Goal: Information Seeking & Learning: Learn about a topic

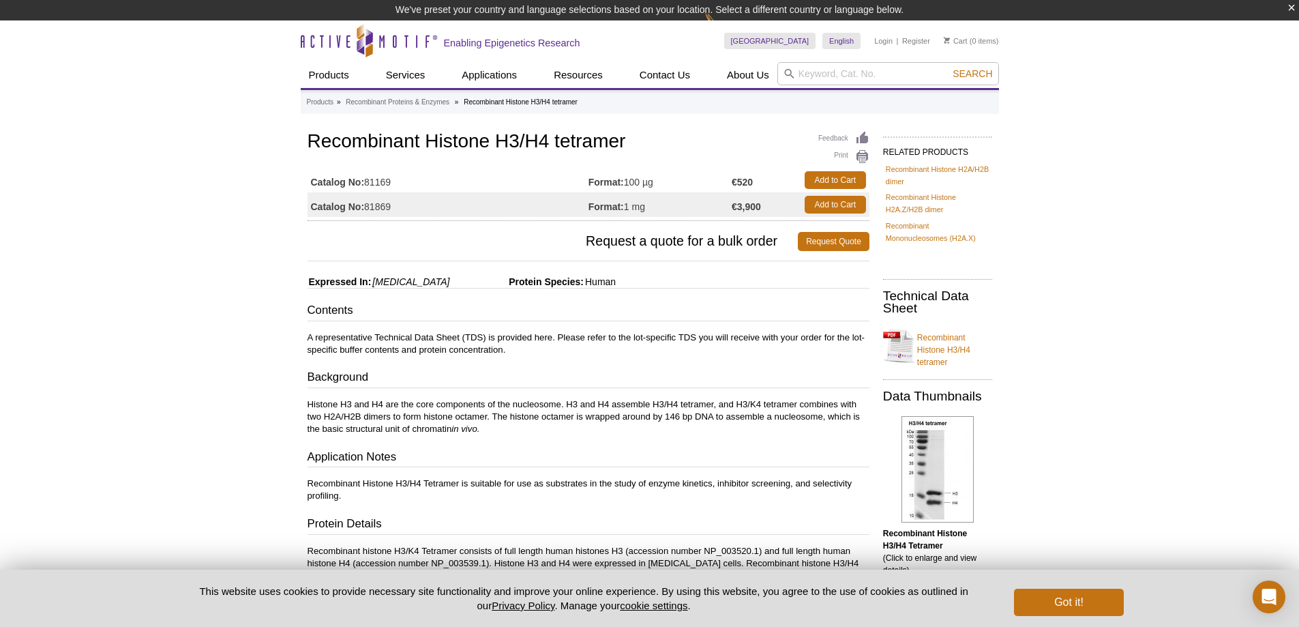
drag, startPoint x: 667, startPoint y: 215, endPoint x: 674, endPoint y: 205, distance: 12.7
click at [674, 205] on td "Format: 1 mg" at bounding box center [659, 204] width 143 height 25
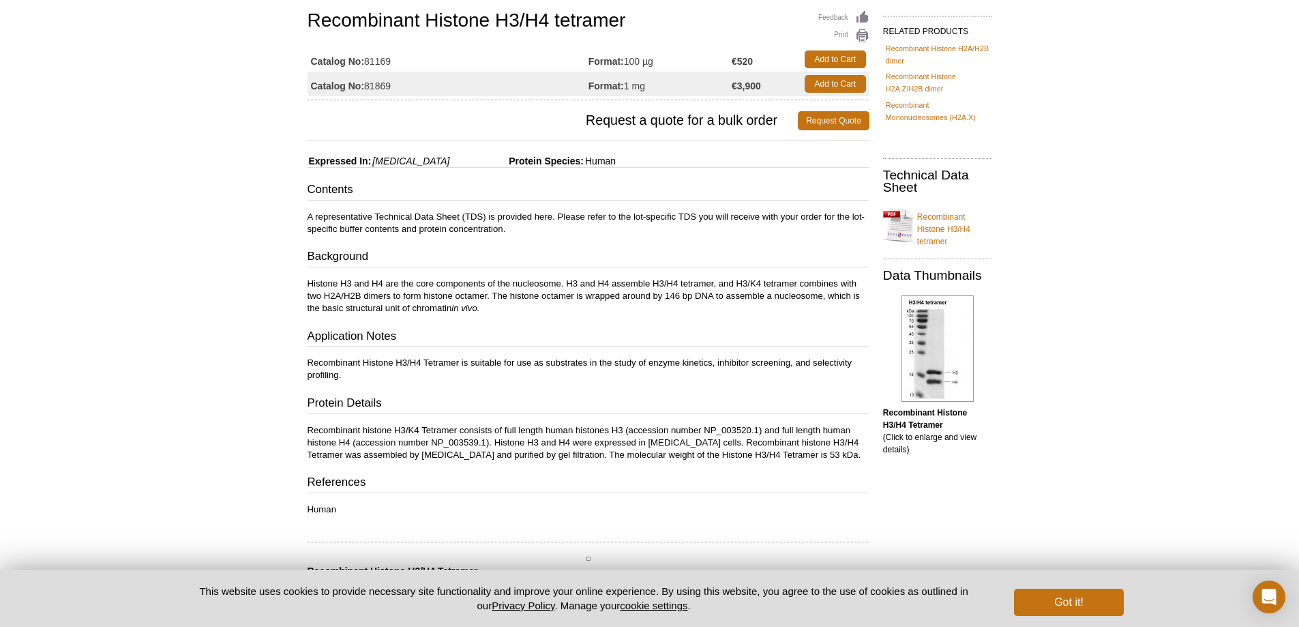
scroll to position [205, 0]
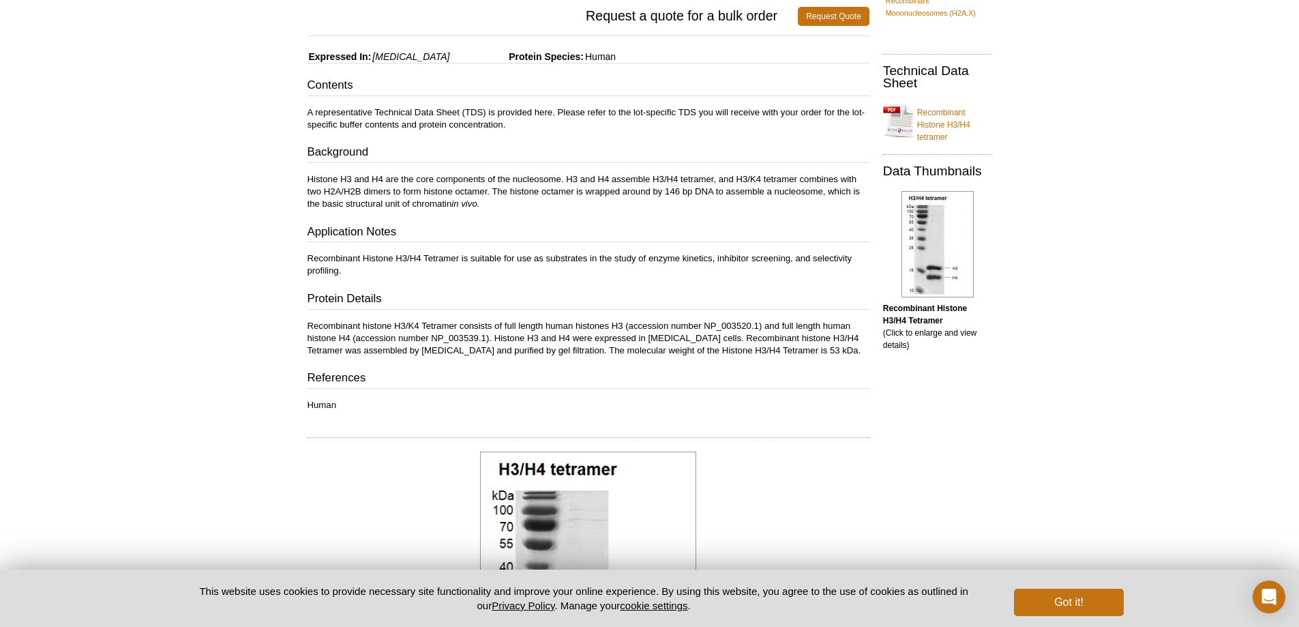
drag, startPoint x: 612, startPoint y: 365, endPoint x: 616, endPoint y: 337, distance: 28.9
click at [615, 341] on div "Contents A representative Technical Data Sheet (TDS) is provided here. Please r…" at bounding box center [588, 244] width 562 height 334
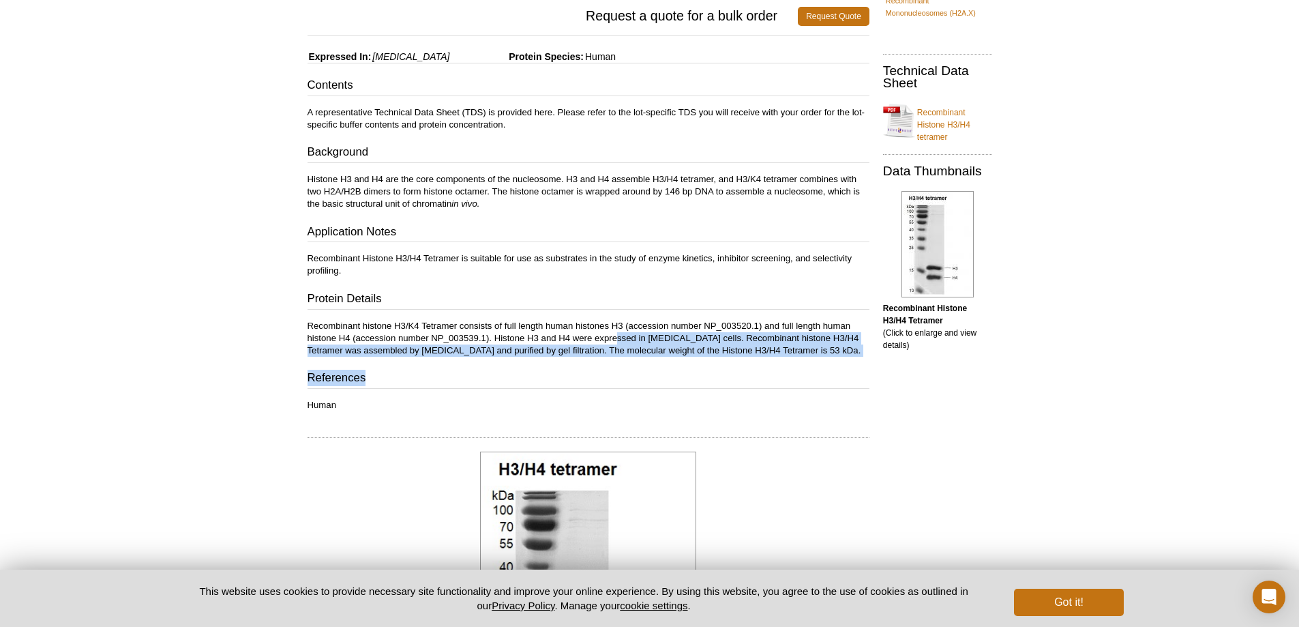
click at [617, 334] on p "Recombinant histone H3/K4 Tetramer consists of full length human histones H3 (a…" at bounding box center [588, 338] width 562 height 37
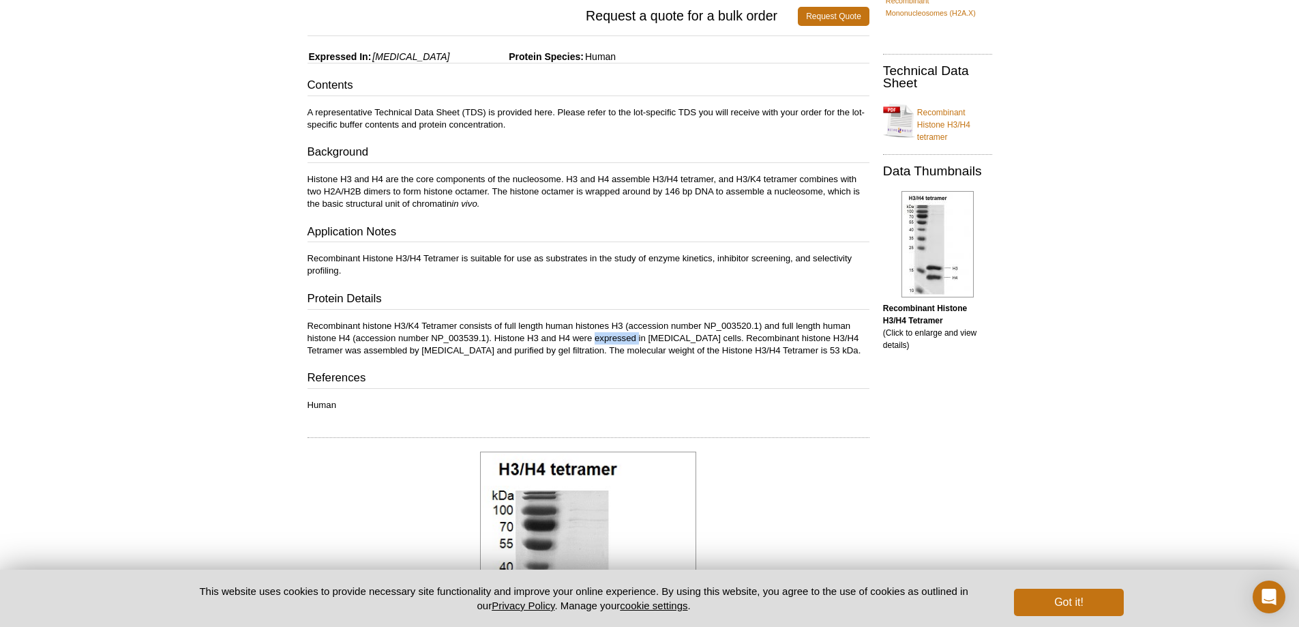
click at [617, 334] on p "Recombinant histone H3/K4 Tetramer consists of full length human histones H3 (a…" at bounding box center [588, 338] width 562 height 37
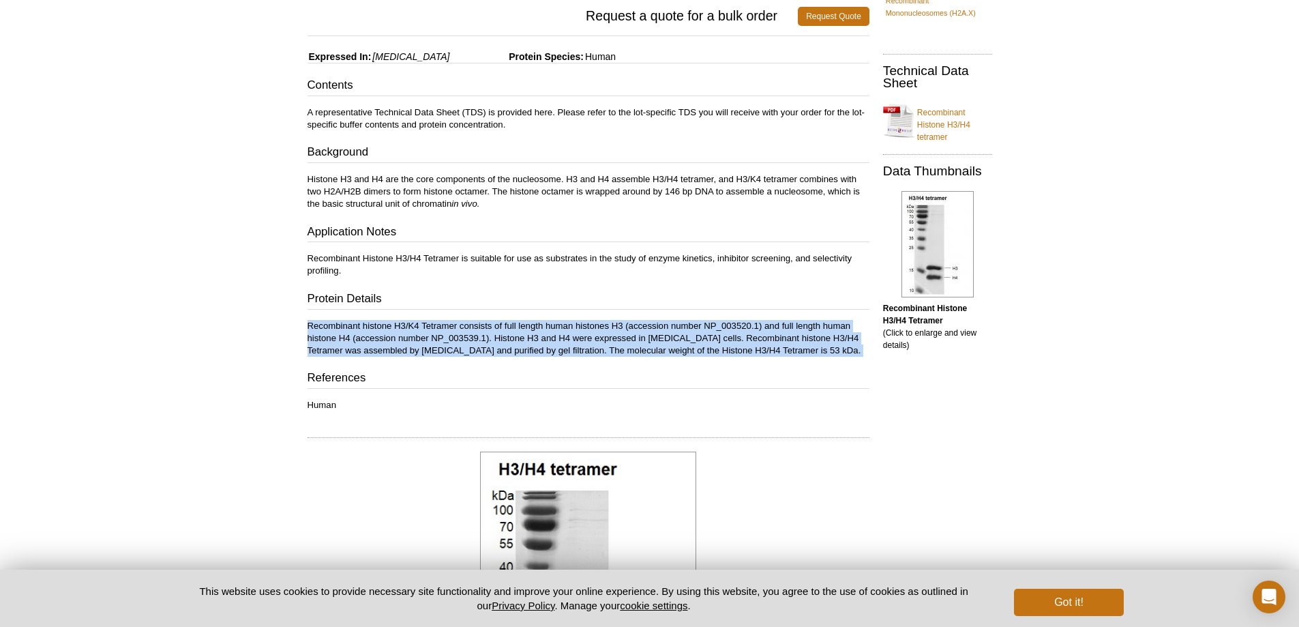
click at [617, 334] on p "Recombinant histone H3/K4 Tetramer consists of full length human histones H3 (a…" at bounding box center [588, 338] width 562 height 37
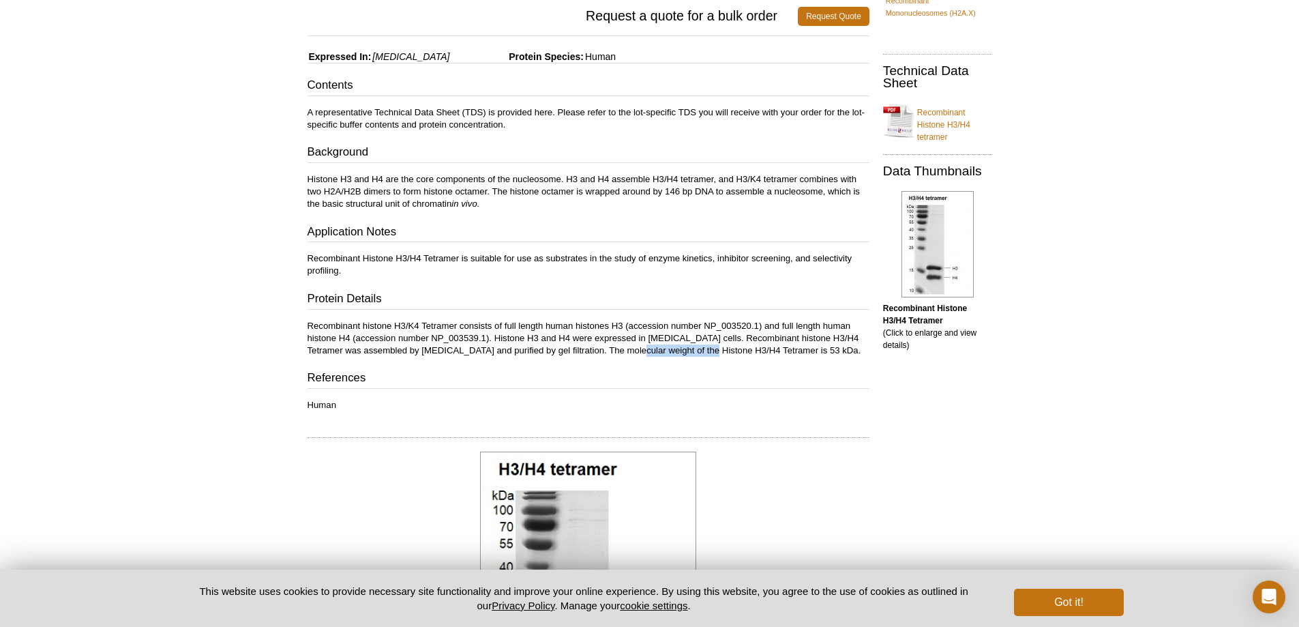
drag, startPoint x: 599, startPoint y: 355, endPoint x: 673, endPoint y: 355, distance: 73.6
click at [673, 355] on p "Recombinant histone H3/K4 Tetramer consists of full length human histones H3 (a…" at bounding box center [588, 338] width 562 height 37
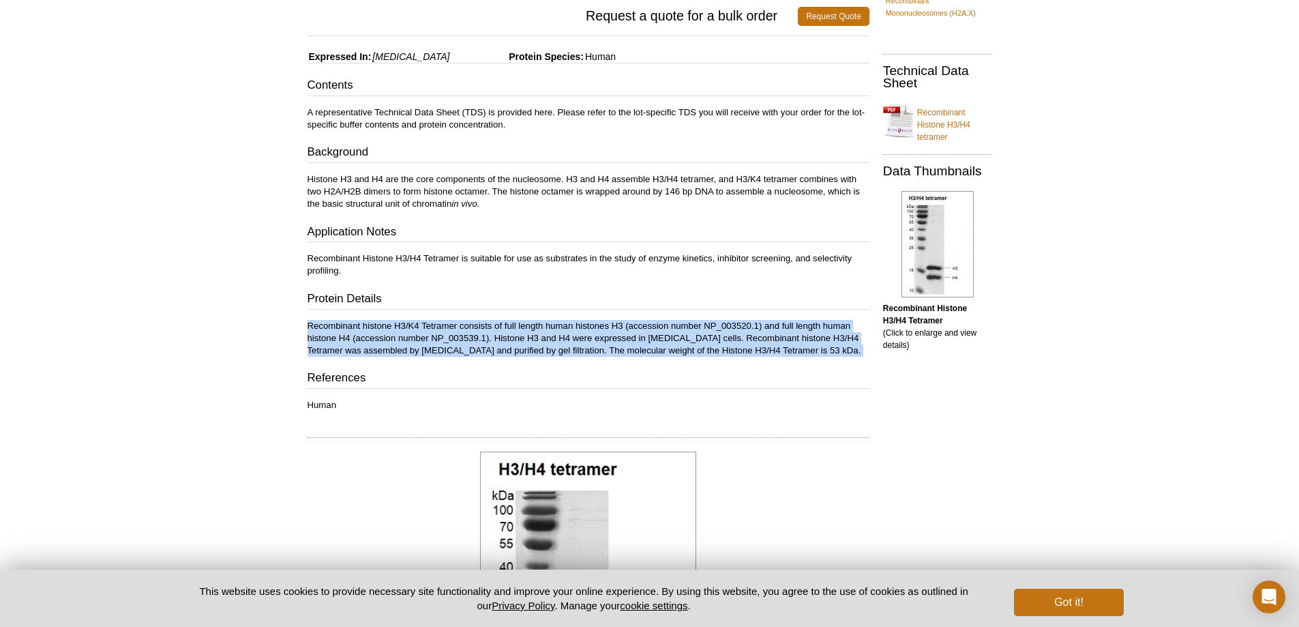
click at [673, 355] on p "Recombinant histone H3/K4 Tetramer consists of full length human histones H3 (a…" at bounding box center [588, 338] width 562 height 37
click at [753, 355] on p "Recombinant histone H3/K4 Tetramer consists of full length human histones H3 (a…" at bounding box center [588, 338] width 562 height 37
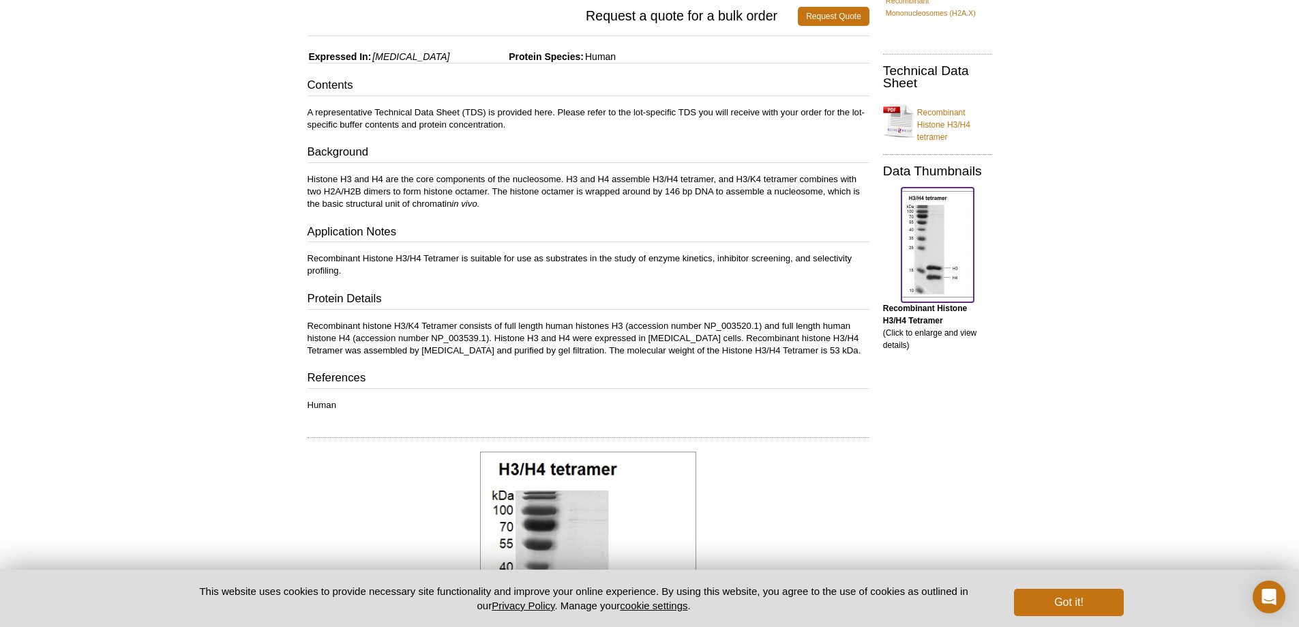
click at [925, 245] on img at bounding box center [937, 244] width 72 height 106
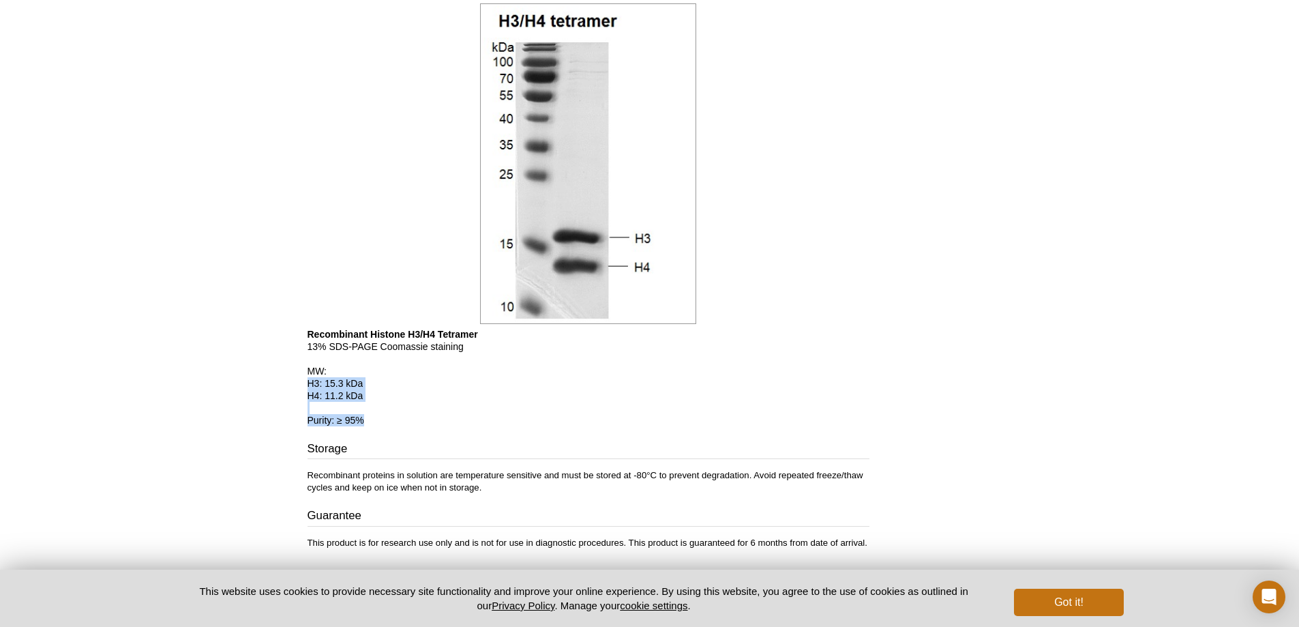
drag, startPoint x: 540, startPoint y: 422, endPoint x: 547, endPoint y: 381, distance: 41.5
click at [547, 381] on p "Recombinant Histone H3/H4 Tetramer 13% SDS-PAGE Coomassie staining MW: H3: 15.3…" at bounding box center [588, 377] width 562 height 98
drag, startPoint x: 550, startPoint y: 370, endPoint x: 547, endPoint y: 398, distance: 28.8
click at [547, 398] on p "Recombinant Histone H3/H4 Tetramer 13% SDS-PAGE Coomassie staining MW: H3: 15.3…" at bounding box center [588, 377] width 562 height 98
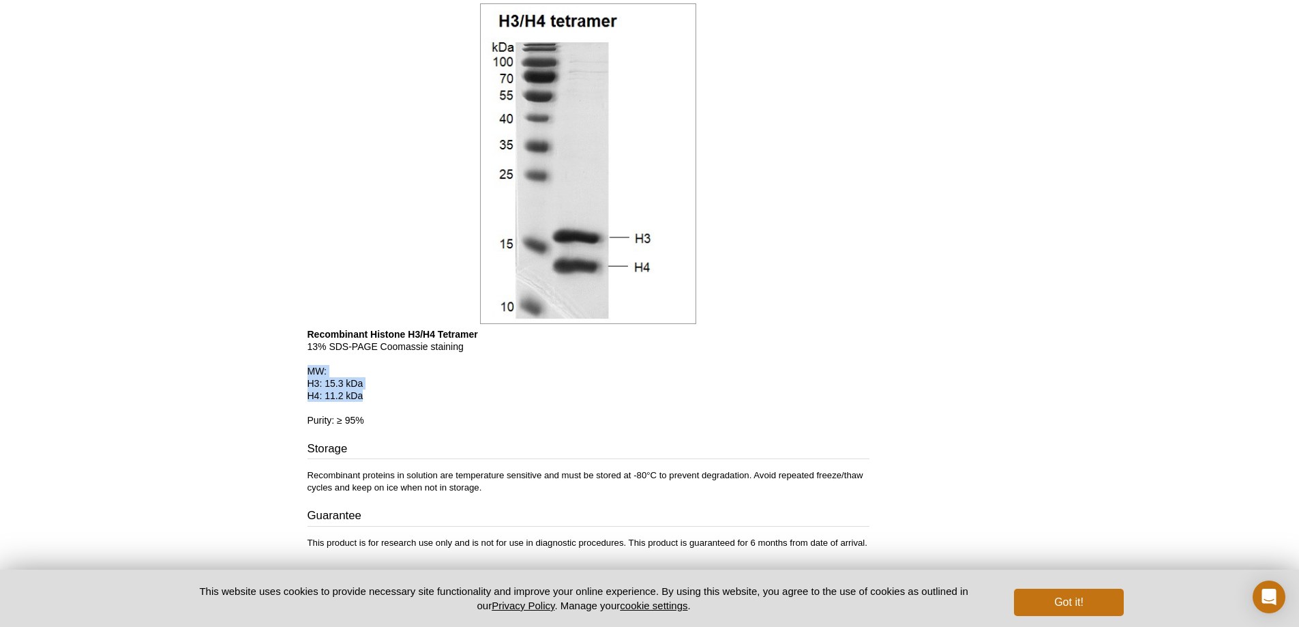
click at [547, 398] on p "Recombinant Histone H3/H4 Tetramer 13% SDS-PAGE Coomassie staining MW: H3: 15.3…" at bounding box center [588, 377] width 562 height 98
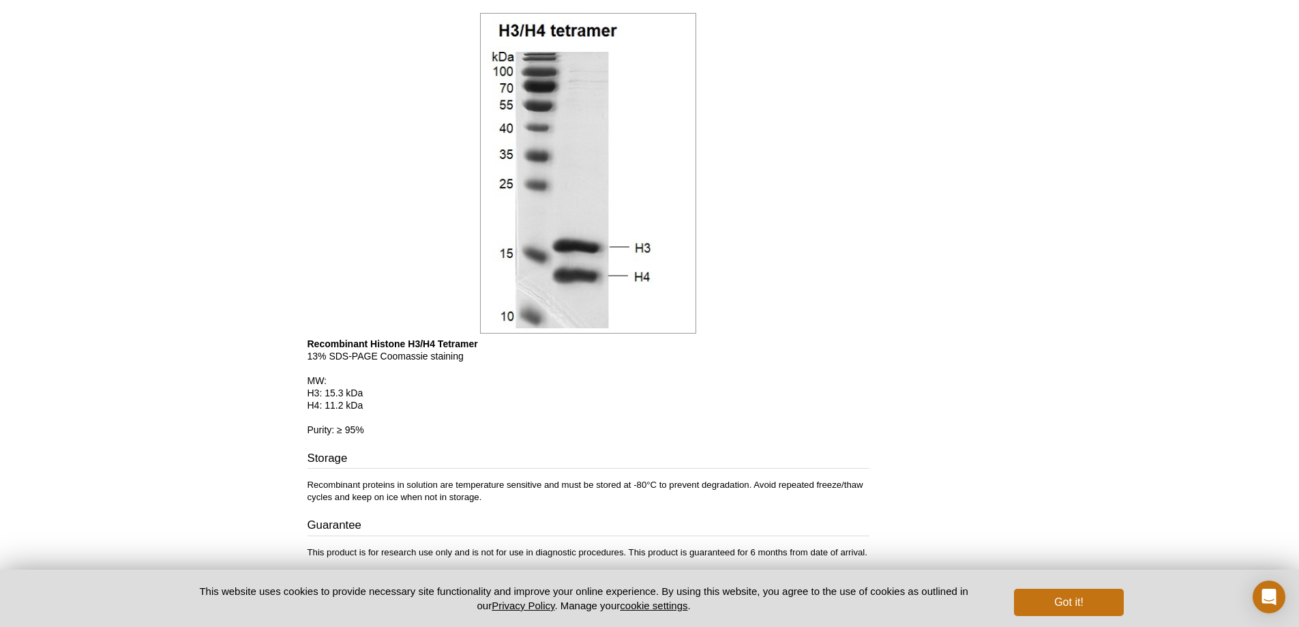
scroll to position [533, 0]
